Goal: Task Accomplishment & Management: Complete application form

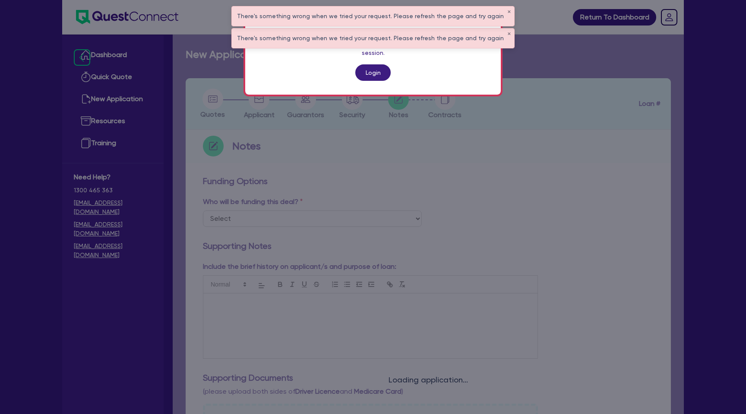
scroll to position [299, 0]
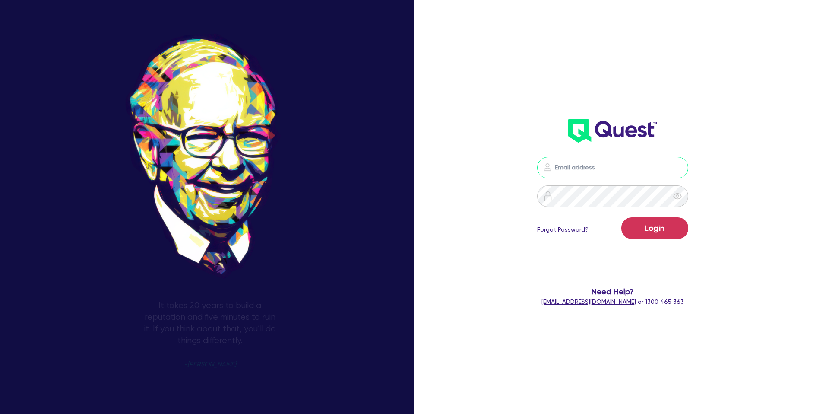
click at [612, 171] on input "email" at bounding box center [612, 168] width 151 height 22
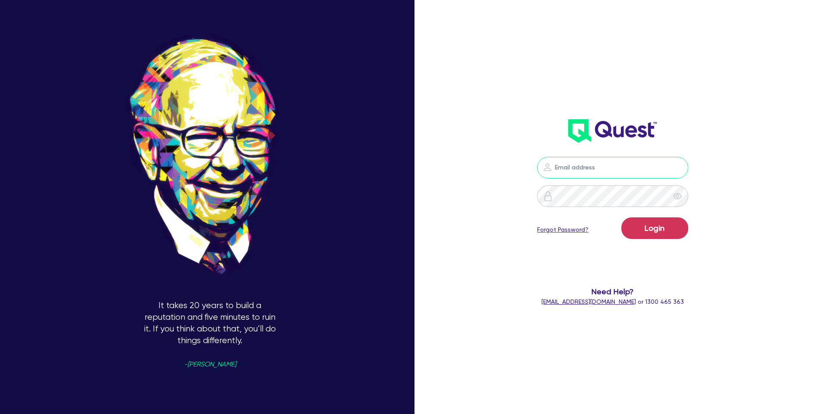
type input "gabriel.vanjour@quest.finance"
click at [652, 229] on button "Login" at bounding box center [654, 228] width 67 height 22
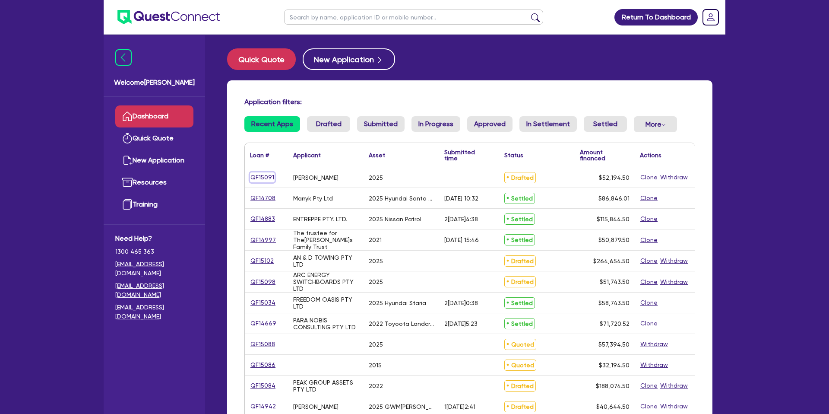
click at [268, 178] on link "QF15091" at bounding box center [262, 177] width 25 height 10
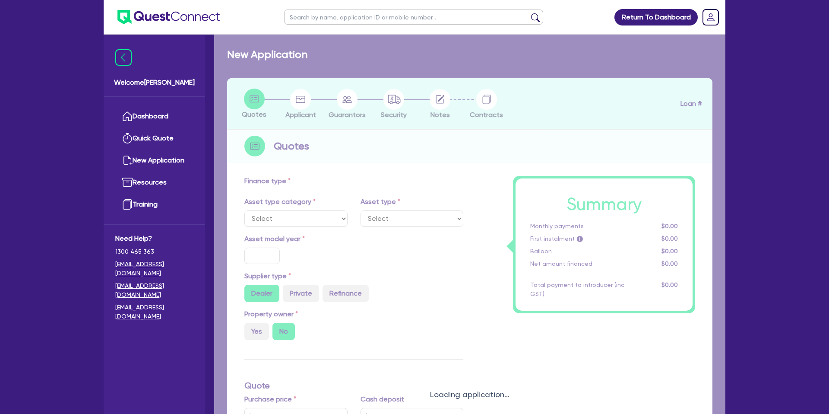
select select "CARS_AND_LIGHT_TRUCKS"
type input "2025"
radio input "true"
type input "50,000"
type input "8.99"
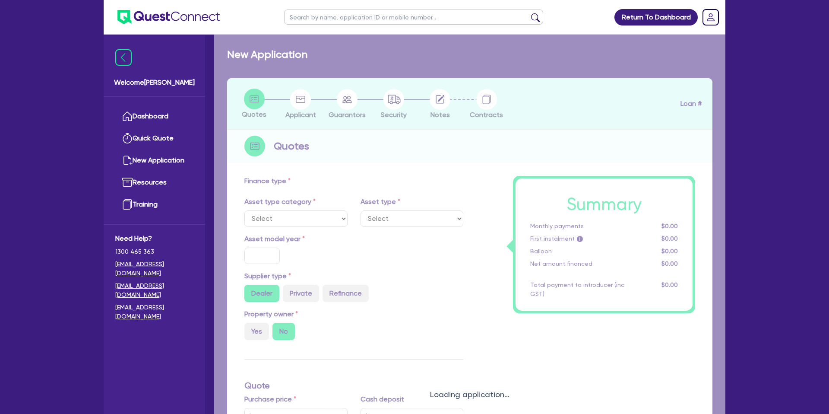
type input "1,400"
select select "PASSENGER_VEHICLES"
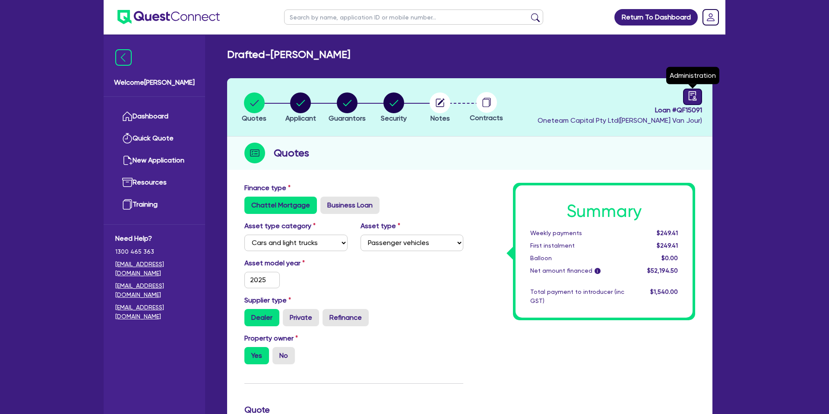
click at [687, 100] on link at bounding box center [692, 97] width 19 height 16
select select "DRAFTED_NEW"
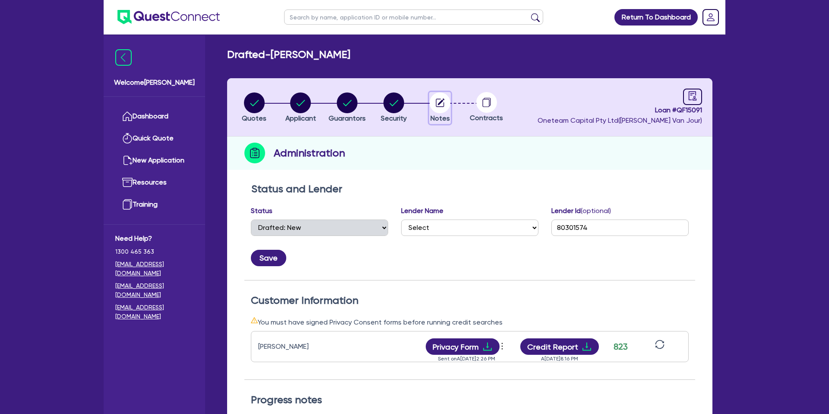
click at [447, 107] on circle "button" at bounding box center [440, 102] width 21 height 21
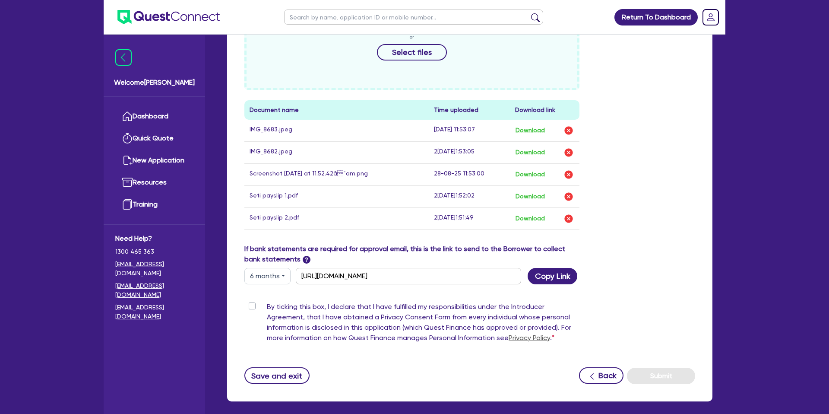
scroll to position [455, 0]
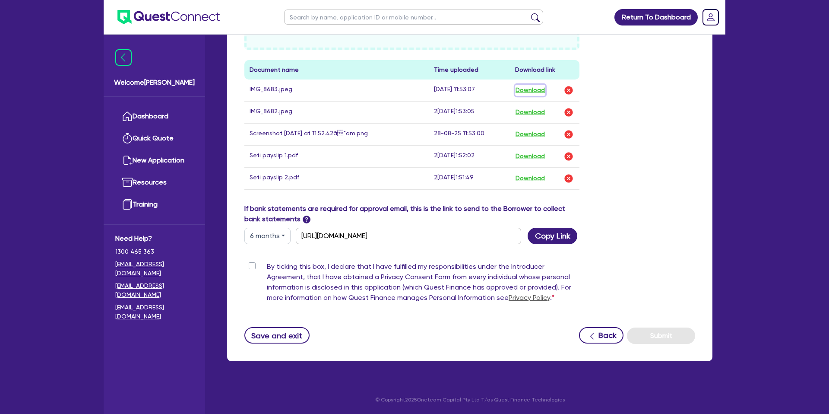
click at [535, 91] on button "Download" at bounding box center [530, 90] width 30 height 11
click at [534, 113] on button "Download" at bounding box center [530, 112] width 30 height 11
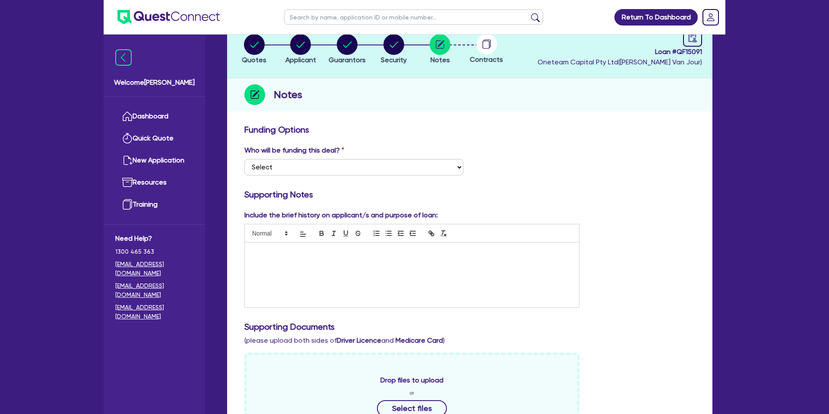
scroll to position [0, 0]
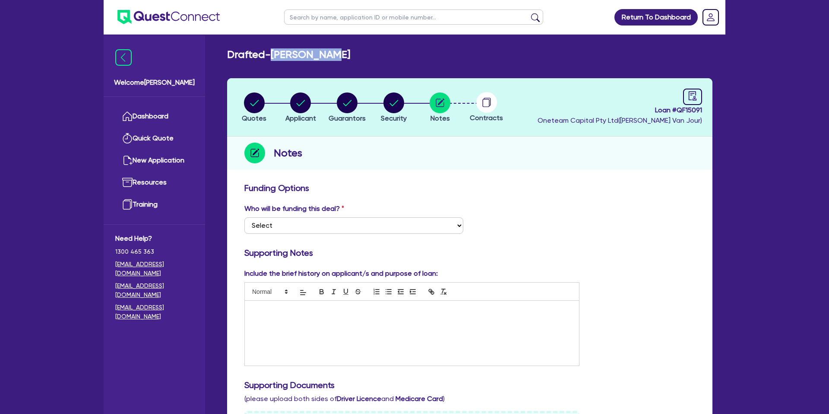
drag, startPoint x: 275, startPoint y: 57, endPoint x: 346, endPoint y: 54, distance: 71.3
click at [346, 54] on div "Drafted - SETI MOLELI" at bounding box center [470, 54] width 498 height 13
copy h2 "SETI MOLELI"
click at [308, 105] on circle "button" at bounding box center [300, 102] width 21 height 21
select select "SOLE_TRADER"
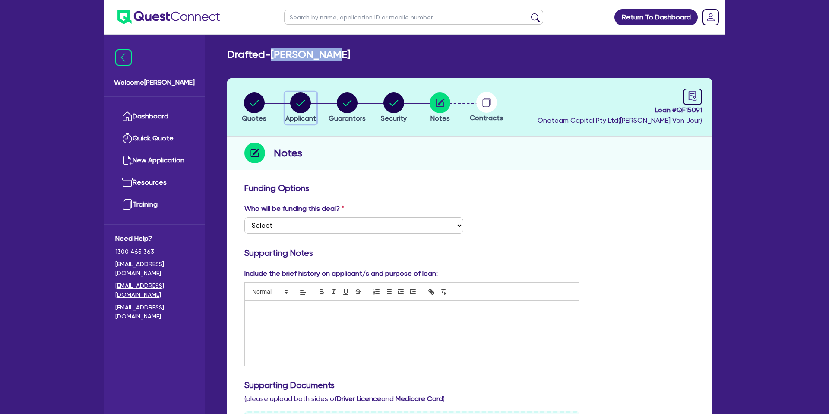
select select "ADMINISTRATIVE_SUPPORT"
select select "ADMINISTRATIVE"
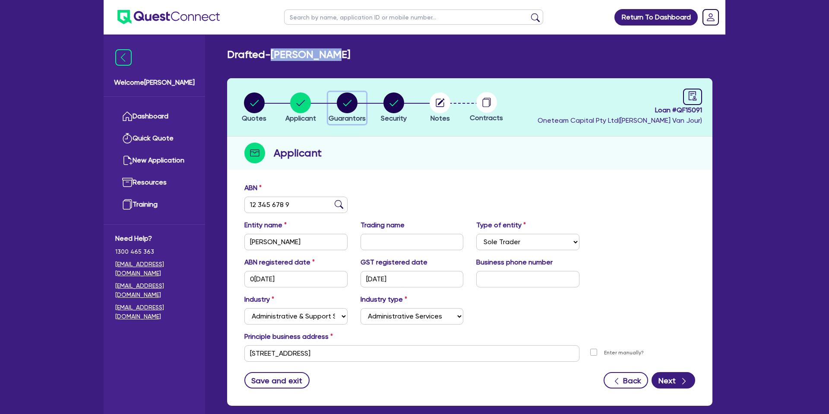
click at [348, 101] on circle "button" at bounding box center [347, 102] width 21 height 21
select select "MR"
select select "QLD"
select select "DE_FACTO"
select select "CASH"
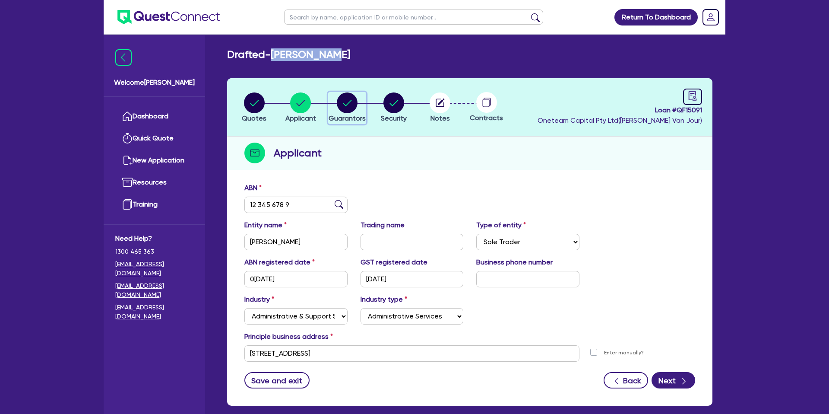
select select "MORTGAGE"
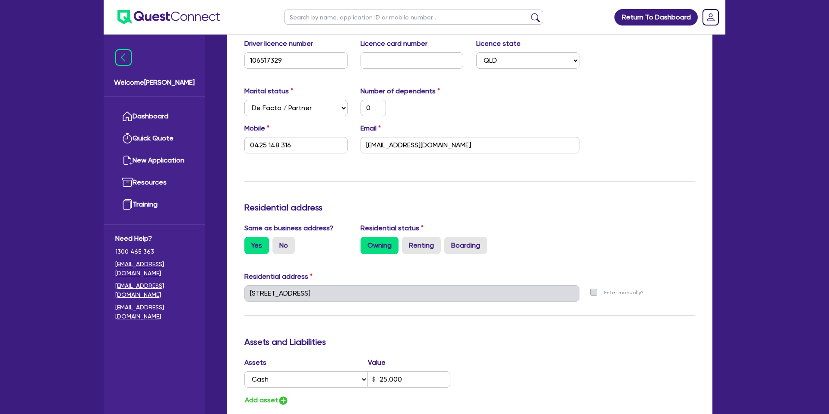
scroll to position [313, 0]
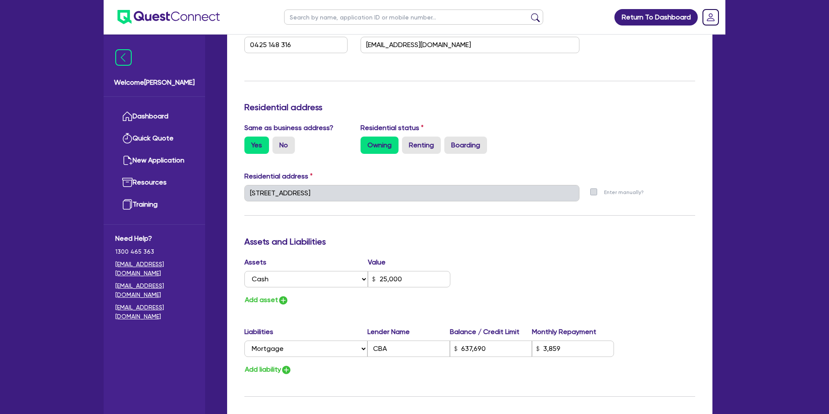
click at [604, 189] on label "Enter manually?" at bounding box center [624, 192] width 40 height 8
click at [603, 187] on div "Enter manually?" at bounding box center [644, 196] width 116 height 23
click at [609, 175] on div "Update residential status for Director #1 Boarding is only acceptable when the …" at bounding box center [469, 190] width 451 height 639
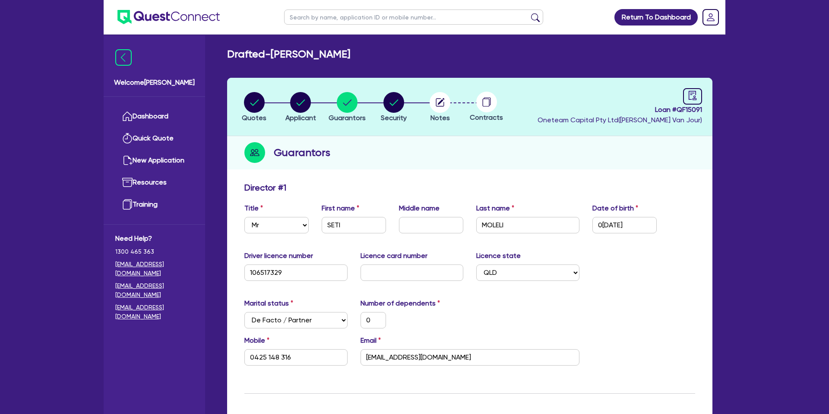
scroll to position [0, 0]
click at [692, 99] on icon "audit" at bounding box center [693, 96] width 10 height 10
select select "DRAFTED_NEW"
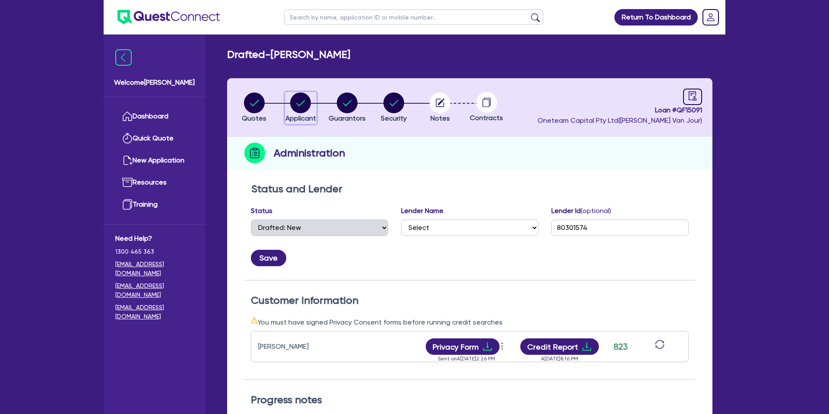
click at [305, 101] on circle "button" at bounding box center [300, 102] width 21 height 21
select select "SOLE_TRADER"
select select "ADMINISTRATIVE_SUPPORT"
select select "ADMINISTRATIVE"
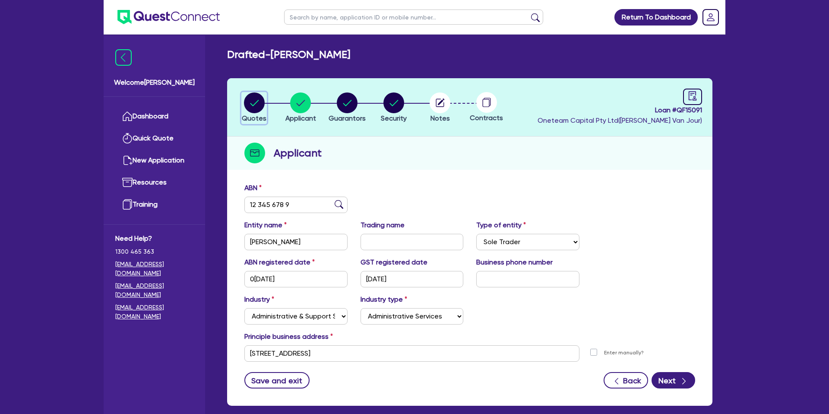
click at [261, 101] on circle "button" at bounding box center [254, 102] width 21 height 21
select select "CARS_AND_LIGHT_TRUCKS"
select select "PASSENGER_VEHICLES"
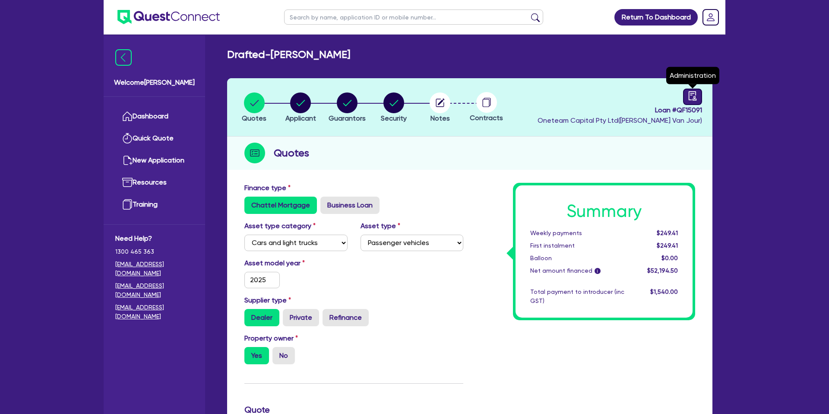
click at [685, 92] on link at bounding box center [692, 97] width 19 height 16
select select "DRAFTED_NEW"
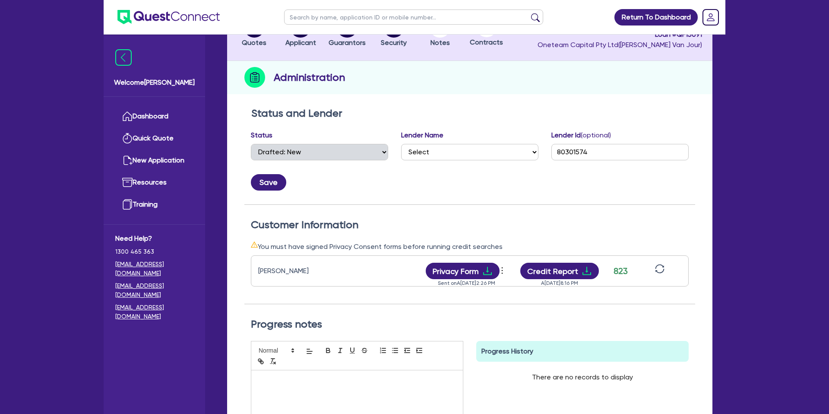
scroll to position [76, 0]
click at [585, 267] on icon "download" at bounding box center [587, 270] width 10 height 10
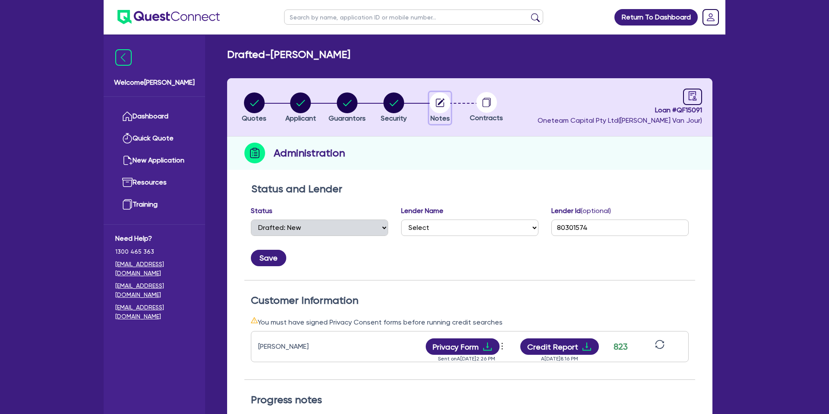
click at [433, 95] on circle "button" at bounding box center [440, 102] width 21 height 21
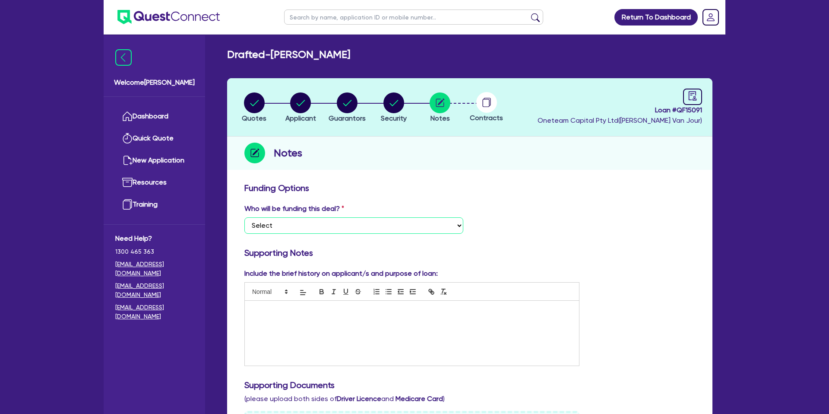
click at [281, 230] on select "Select I want Quest to fund 100% I will fund 100% I will co-fund with Quest Oth…" at bounding box center [353, 225] width 219 height 16
select select "Other"
click at [244, 217] on select "Select I want Quest to fund 100% I will fund 100% I will co-fund with Quest Oth…" at bounding box center [353, 225] width 219 height 16
drag, startPoint x: 507, startPoint y: 136, endPoint x: 296, endPoint y: 123, distance: 211.6
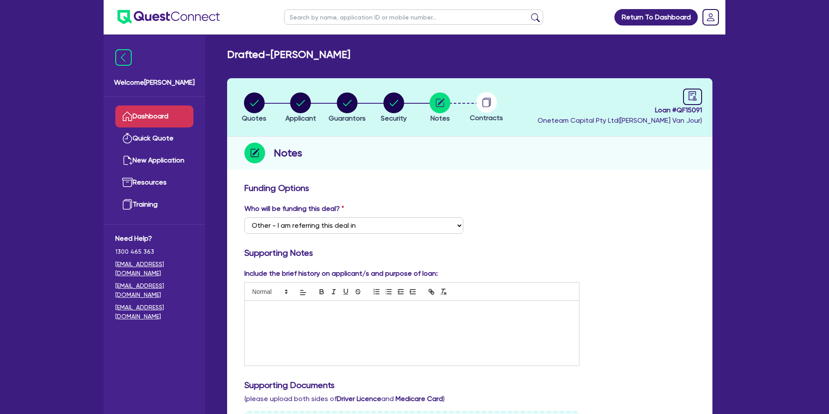
click at [171, 116] on link "Dashboard" at bounding box center [154, 116] width 78 height 22
